Goal: Find specific page/section: Find specific page/section

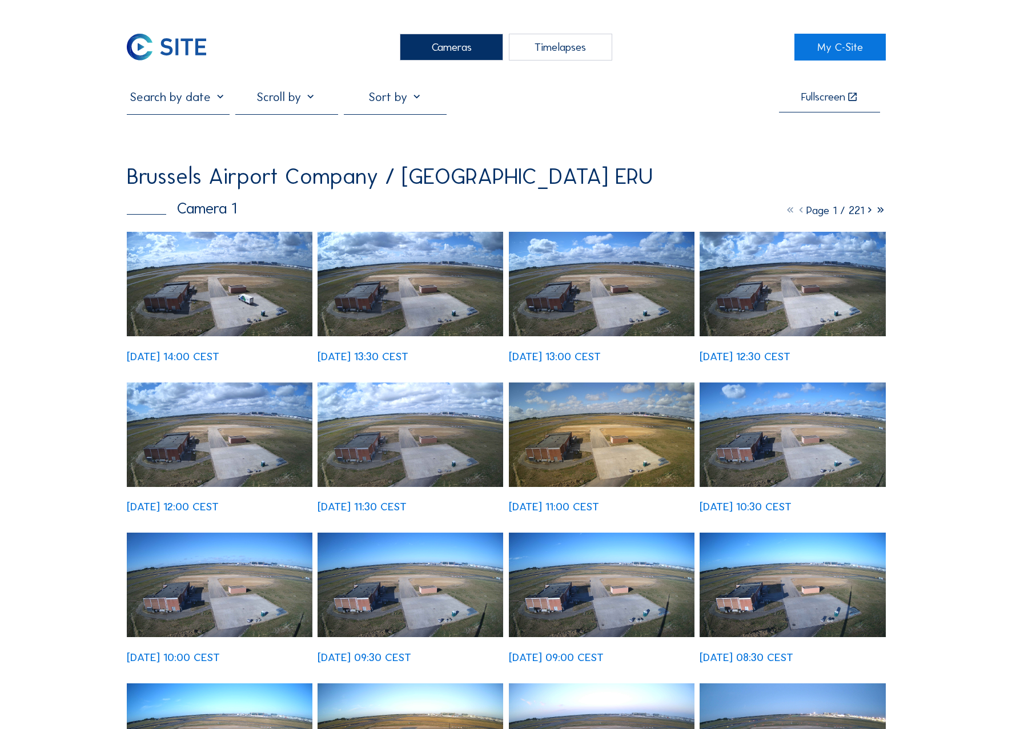
click at [459, 50] on div "Cameras" at bounding box center [451, 47] width 103 height 27
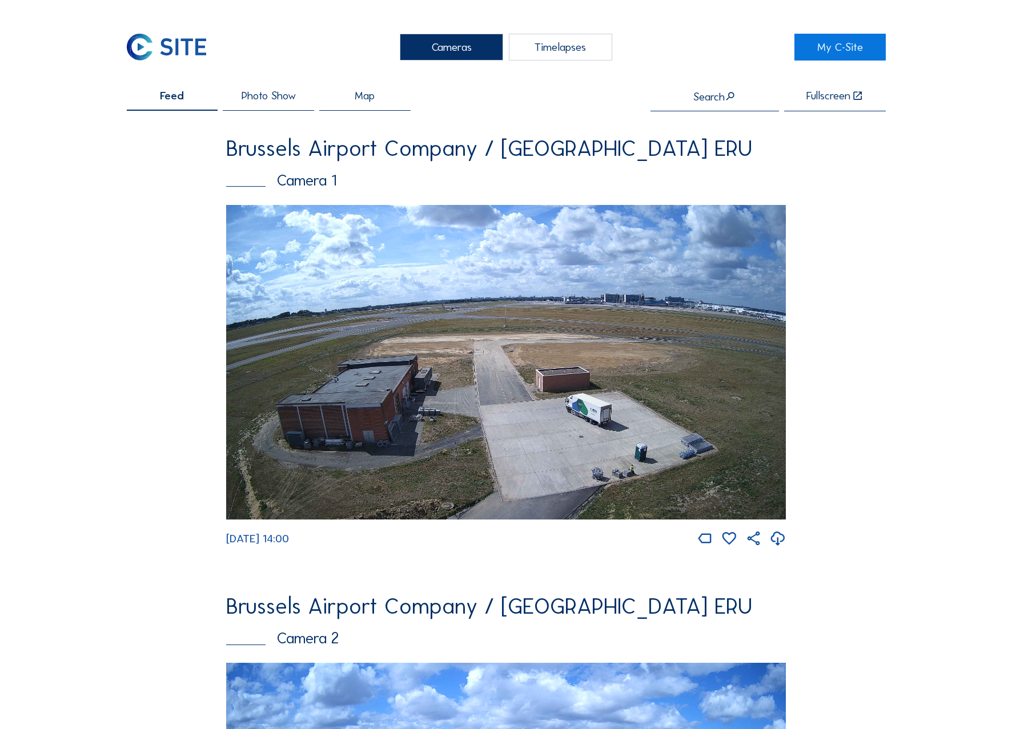
click at [483, 332] on img at bounding box center [506, 362] width 560 height 315
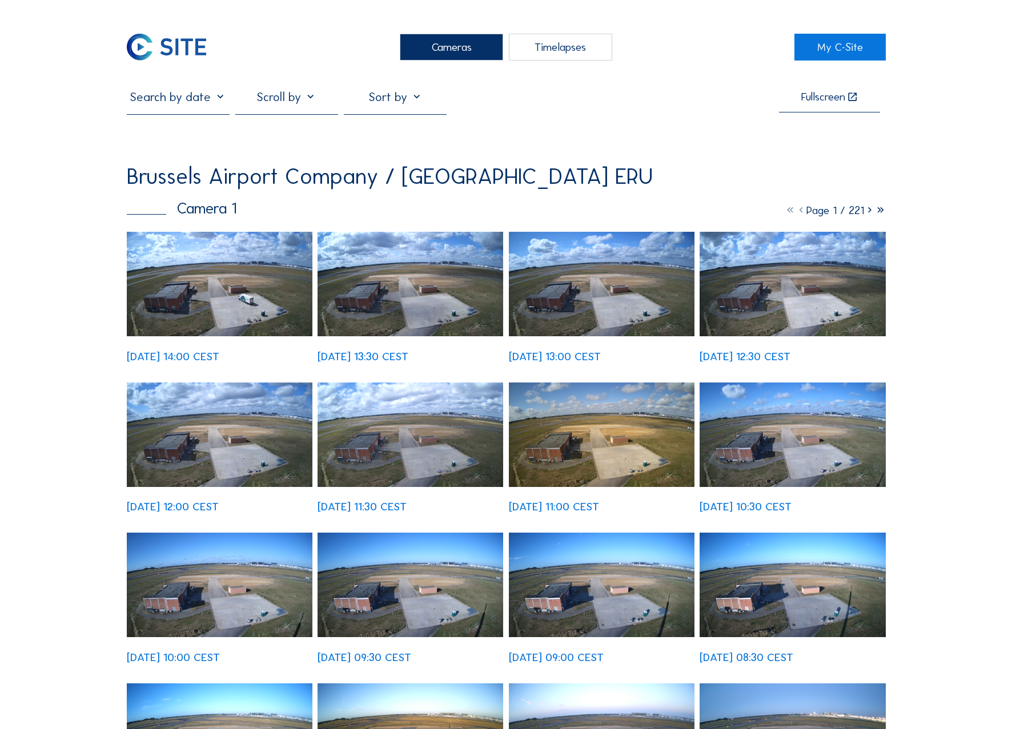
click at [281, 289] on img at bounding box center [220, 284] width 186 height 105
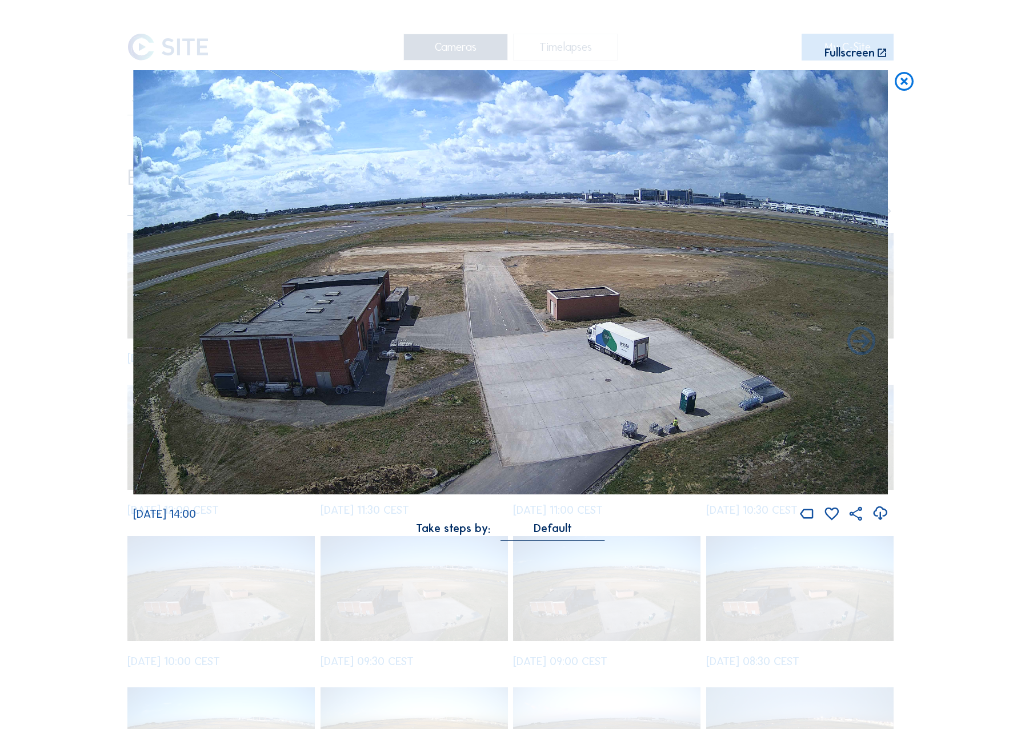
click at [881, 513] on icon at bounding box center [880, 514] width 17 height 21
click at [981, 199] on div "Scroll to travel through time | Press 'Alt' Button + Scroll to Zoom | Click and…" at bounding box center [510, 364] width 1021 height 729
